Goal: Task Accomplishment & Management: Complete application form

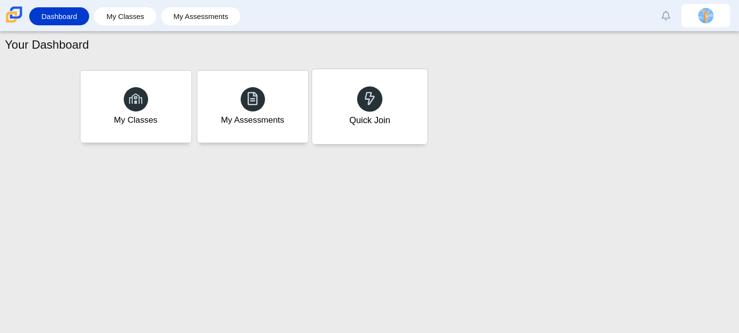
click at [380, 95] on div at bounding box center [369, 98] width 25 height 25
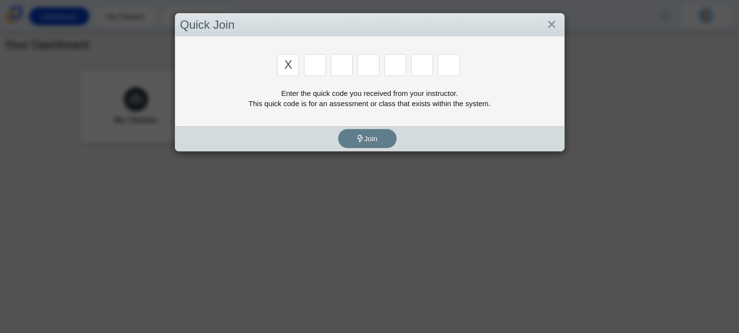
type input "x"
type input "d"
type input "5"
type input "4"
type input "v"
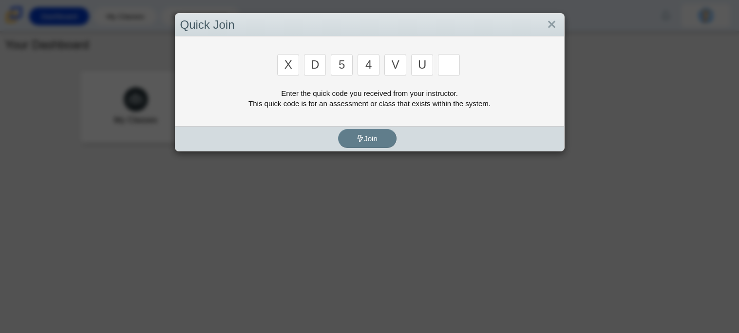
type input "u"
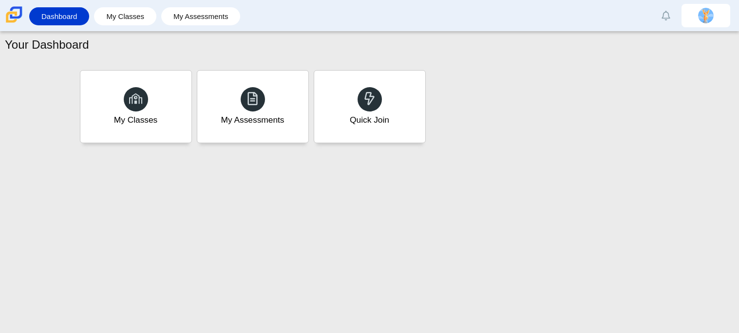
type input "t"
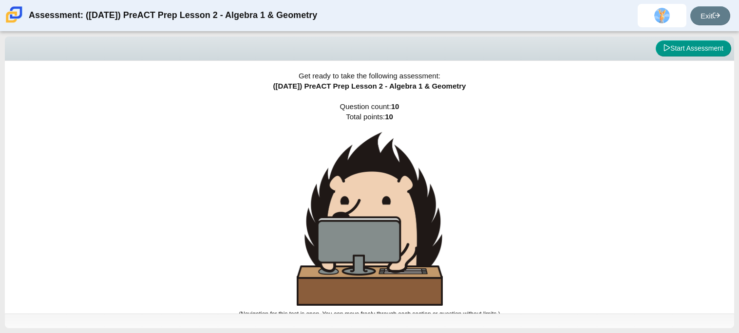
scroll to position [5, 0]
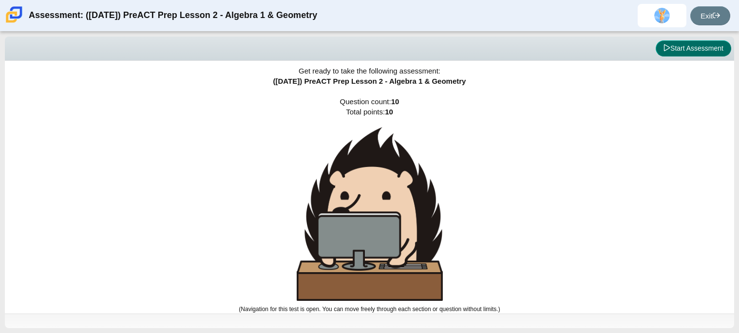
click at [697, 49] on button "Start Assessment" at bounding box center [692, 48] width 75 height 17
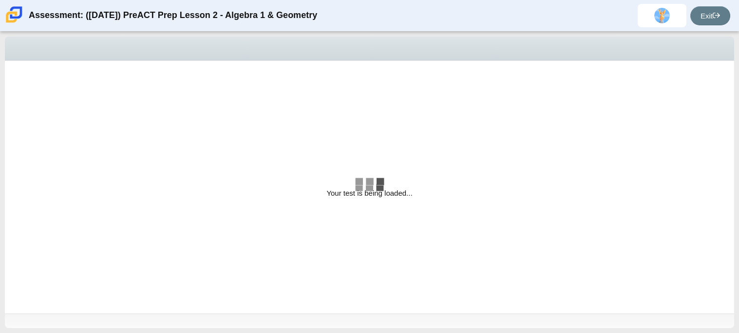
select select "bbf5d072-3e0b-44c4-9a12-6e7c9033f65b"
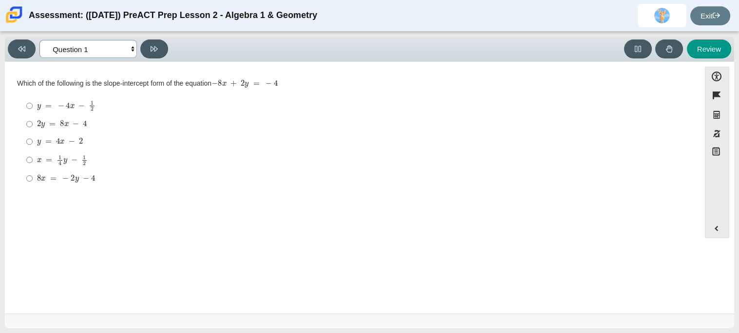
click at [77, 43] on select "Questions Question 1 Question 2 Question 3 Question 4 Question 5 Question 6 Que…" at bounding box center [87, 49] width 97 height 18
click at [185, 209] on div "Question Which of the following is the slope-intercept form of the equation − 8…" at bounding box center [352, 189] width 685 height 241
click at [84, 44] on select "Questions Question 1 Question 2 Question 3 Question 4 Question 5 Question 6 Que…" at bounding box center [87, 49] width 97 height 18
click at [286, 188] on ul "y = − 4 x − 1 2 y = − 4 x − 1 2 2 y = 8 x − 4 2 y = 8 x − 4 y = 4 x − 2 y = 4 x…" at bounding box center [352, 142] width 669 height 92
click at [61, 111] on mjx-math "Assessment items" at bounding box center [66, 105] width 58 height 11
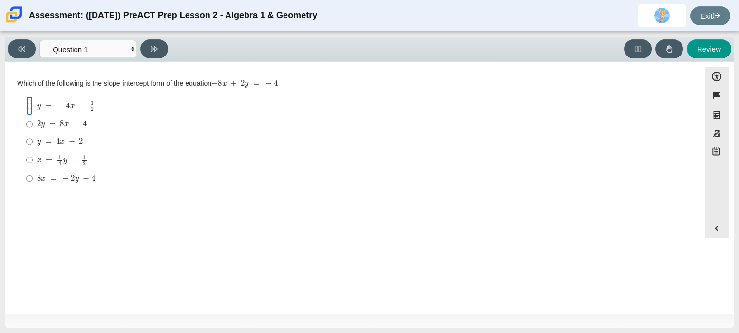
click at [33, 111] on input "y = − 4 x − 1 2 y = − 4 x − 1 2" at bounding box center [29, 105] width 6 height 19
radio input "true"
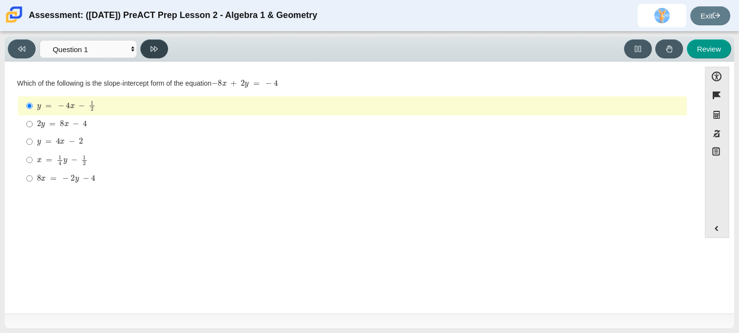
click at [160, 52] on button at bounding box center [154, 48] width 28 height 19
select select "ed62e223-81bd-4cbf-ab48-ab975844bd1f"
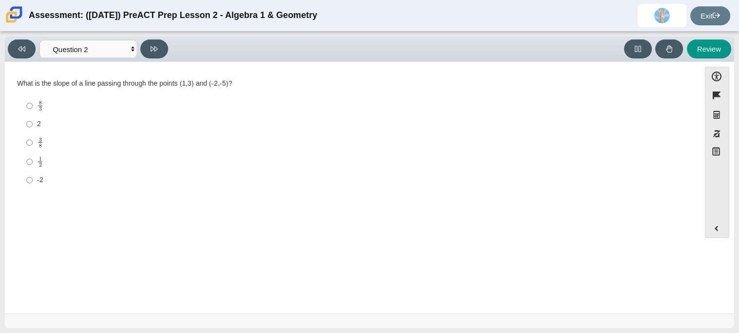
click at [52, 142] on div "3 8" at bounding box center [360, 142] width 646 height 11
click at [33, 142] on input "3 8 3 eighths" at bounding box center [29, 142] width 6 height 19
radio input "true"
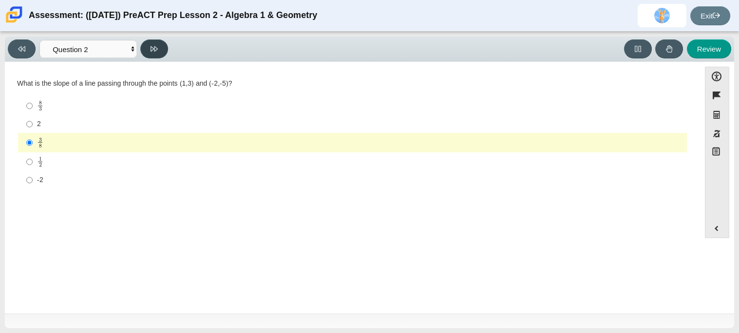
click at [152, 48] on icon at bounding box center [153, 48] width 7 height 7
select select "97f4f5fa-a52e-4fed-af51-565bfcdf47cb"
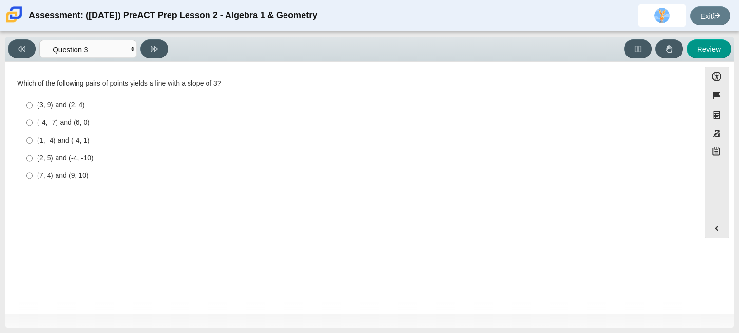
click at [65, 153] on label "(2, 5) and (-4, -10) (2, 5) and (-4, -10)" at bounding box center [352, 158] width 667 height 18
click at [33, 153] on input "(2, 5) and (-4, -10) (2, 5) and (-4, -10)" at bounding box center [29, 158] width 6 height 18
radio input "true"
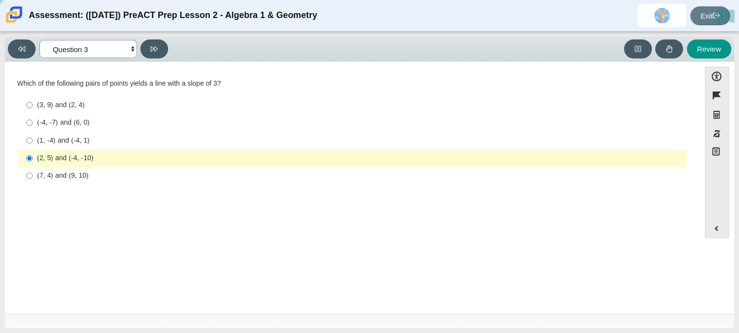
click at [136, 48] on select "Questions Question 1 Question 2 Question 3 Question 4 Question 5 Question 6 Que…" at bounding box center [87, 49] width 97 height 18
click at [143, 48] on button at bounding box center [154, 48] width 28 height 19
select select "89427bb7-e313-4f00-988f-8b8255897029"
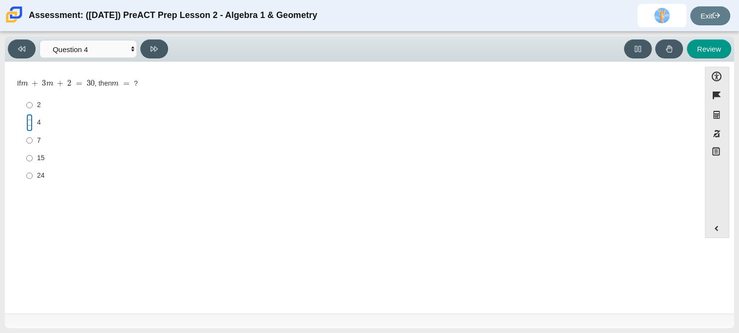
click at [28, 120] on input "4 4" at bounding box center [29, 123] width 6 height 18
radio input "true"
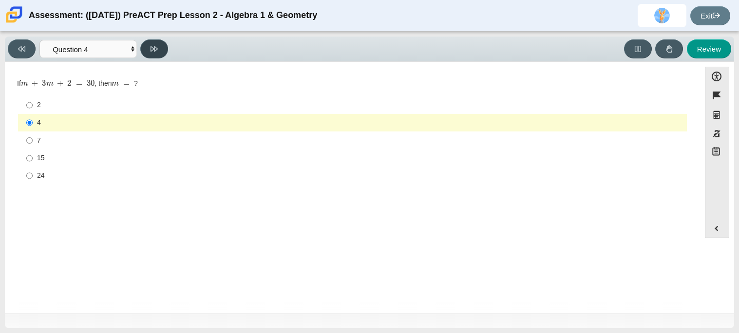
click at [158, 43] on button at bounding box center [154, 48] width 28 height 19
select select "489dcffd-4e6a-49cf-a9d6-ad1d4a911a4e"
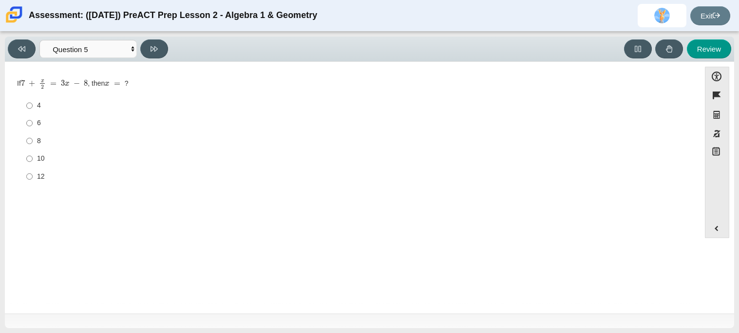
click at [24, 156] on label "10 10" at bounding box center [352, 159] width 667 height 18
click at [26, 156] on input "10 10" at bounding box center [29, 159] width 6 height 18
radio input "true"
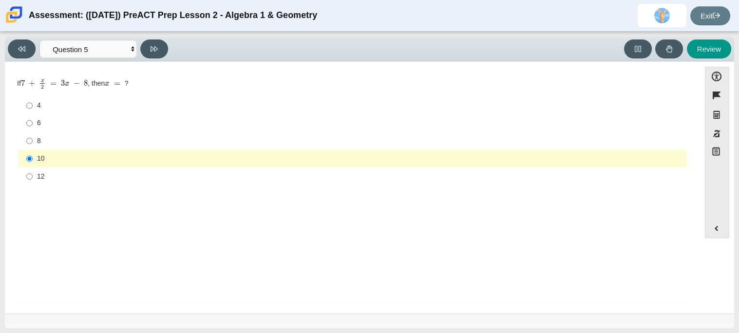
click at [169, 50] on div "Viewing Question 5 of 10 in Pacing Mode Questions Question 1 Question 2 Questio…" at bounding box center [90, 48] width 164 height 19
click at [156, 48] on icon at bounding box center [153, 48] width 7 height 7
select select "210571de-36a6-4d8e-a361-ceff8ef801dc"
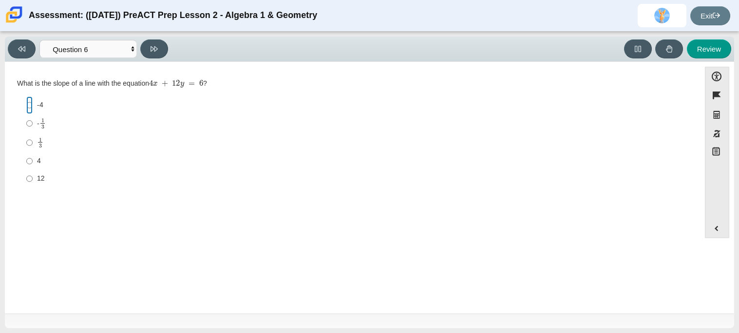
click at [30, 113] on input "-4 -4" at bounding box center [29, 105] width 6 height 18
radio input "true"
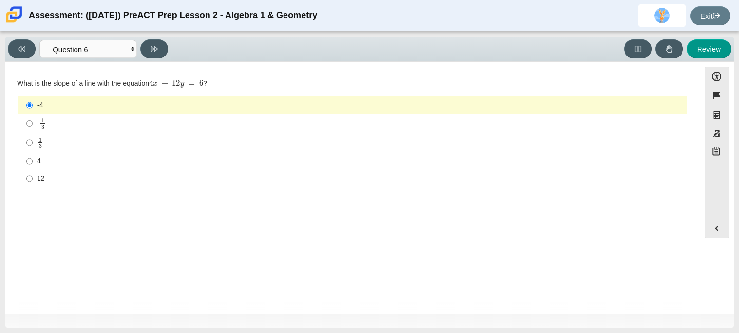
click at [33, 161] on label "4 4" at bounding box center [352, 161] width 667 height 18
click at [33, 161] on input "4 4" at bounding box center [29, 161] width 6 height 18
radio input "true"
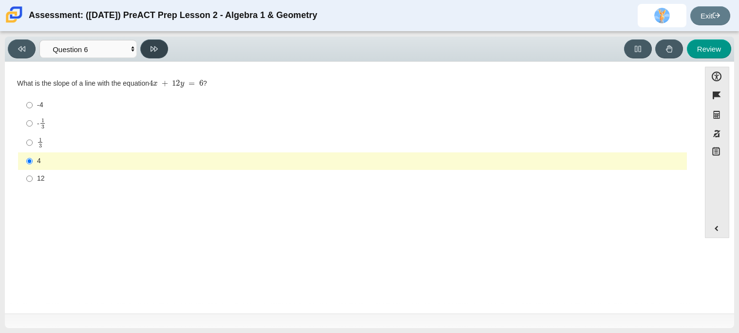
click at [157, 43] on button at bounding box center [154, 48] width 28 height 19
select select "ec95ace6-bebc-42b8-9428-40567494d4da"
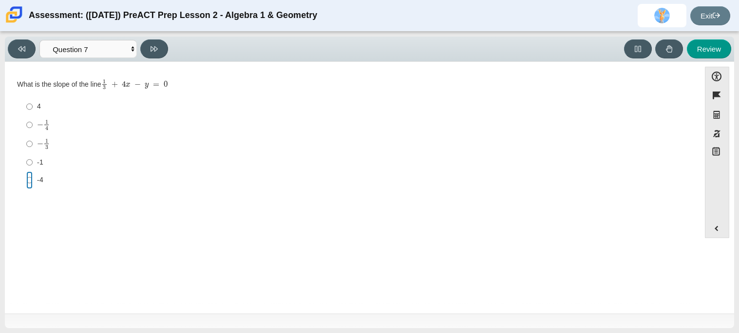
click at [31, 179] on input "-4 -4" at bounding box center [29, 180] width 6 height 18
radio input "true"
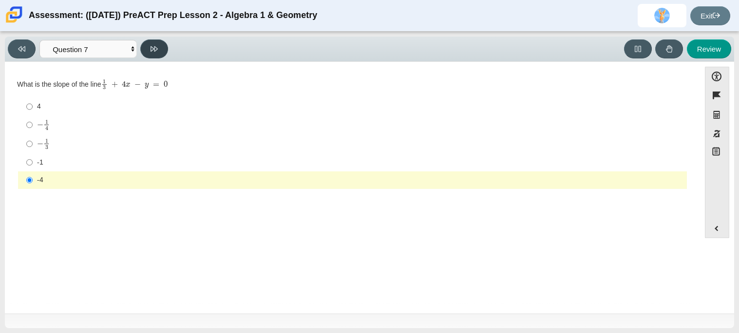
click at [156, 49] on icon at bounding box center [153, 48] width 7 height 5
select select "ce81fe10-bf29-4b5e-8bd7-4f47f2fed4d8"
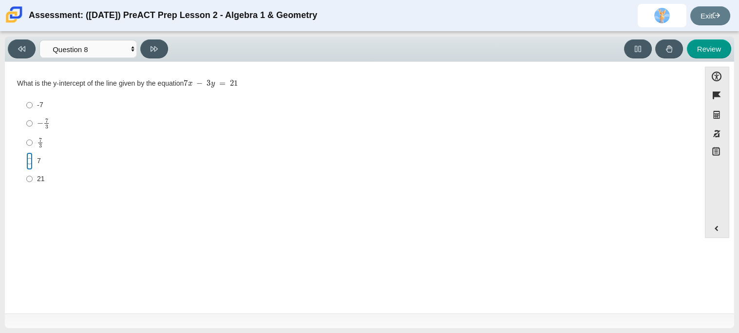
click at [28, 159] on input "7 7" at bounding box center [29, 161] width 6 height 18
radio input "true"
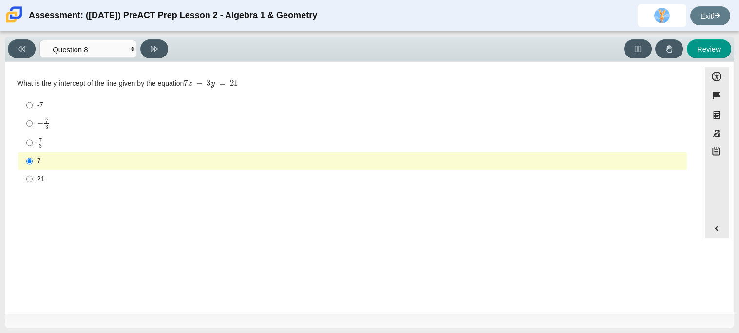
click at [145, 58] on div "Viewing Question 8 of 10 in Pacing Mode Questions Question 1 Question 2 Questio…" at bounding box center [90, 48] width 164 height 19
click at [157, 42] on button at bounding box center [154, 48] width 28 height 19
select select "14773eaf-2ca1-47ae-afe7-a624a56f34b3"
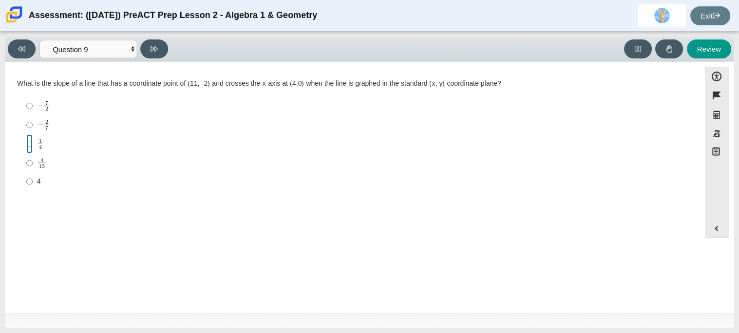
click at [26, 147] on input "1 4 1 fourth" at bounding box center [29, 143] width 6 height 19
radio input "true"
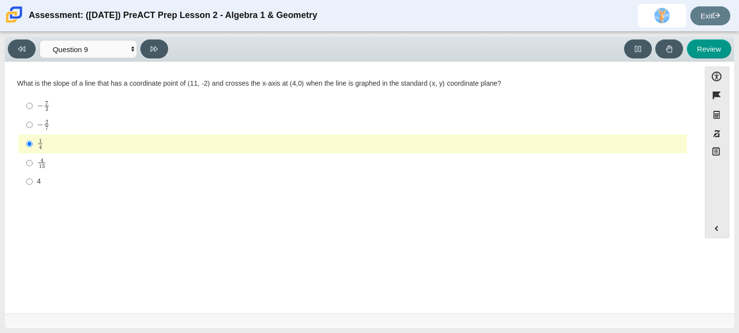
click at [25, 166] on label "4 13 4 over 13" at bounding box center [352, 162] width 667 height 19
click at [26, 166] on input "4 13 4 over 13" at bounding box center [29, 162] width 6 height 19
radio input "true"
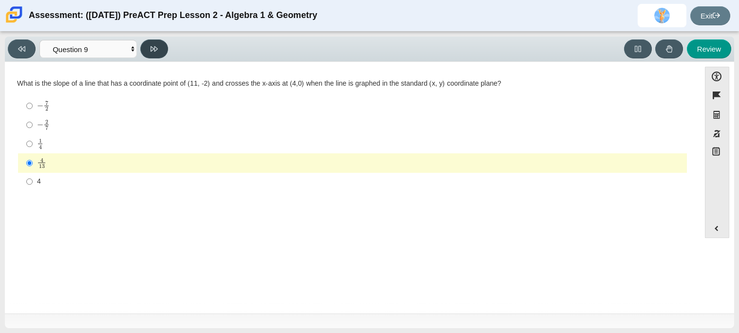
click at [152, 48] on icon at bounding box center [153, 48] width 7 height 7
select select "96b71634-eacb-4f7e-8aef-411727d9bcba"
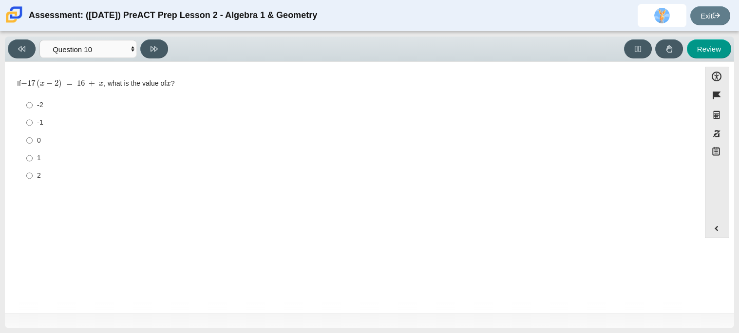
click at [35, 106] on label "-2 -2" at bounding box center [352, 105] width 667 height 18
click at [33, 106] on input "-2 -2" at bounding box center [29, 105] width 6 height 18
radio input "true"
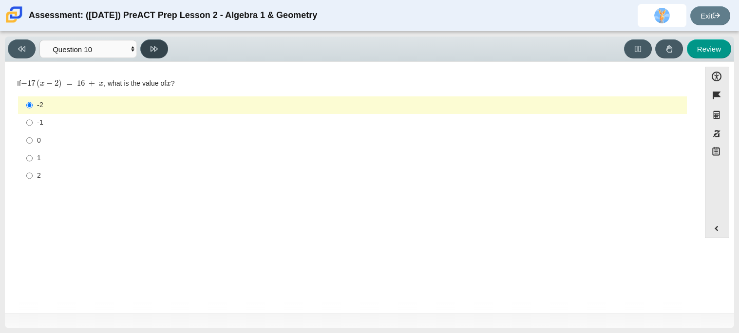
click at [152, 45] on icon at bounding box center [153, 48] width 7 height 7
select select "review"
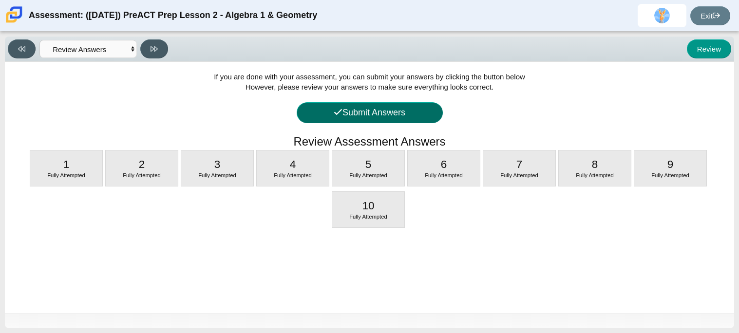
click at [419, 115] on button "Submit Answers" at bounding box center [370, 112] width 146 height 21
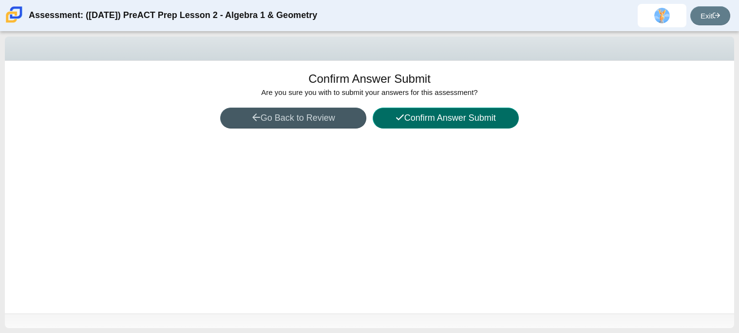
click at [416, 127] on button "Confirm Answer Submit" at bounding box center [445, 118] width 146 height 21
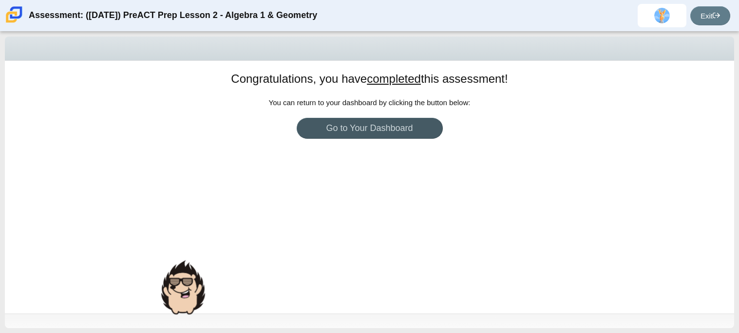
click at [445, 259] on div "Congratulations, you have completed this assessment! You can return to your das…" at bounding box center [369, 187] width 729 height 253
